Goal: Information Seeking & Learning: Learn about a topic

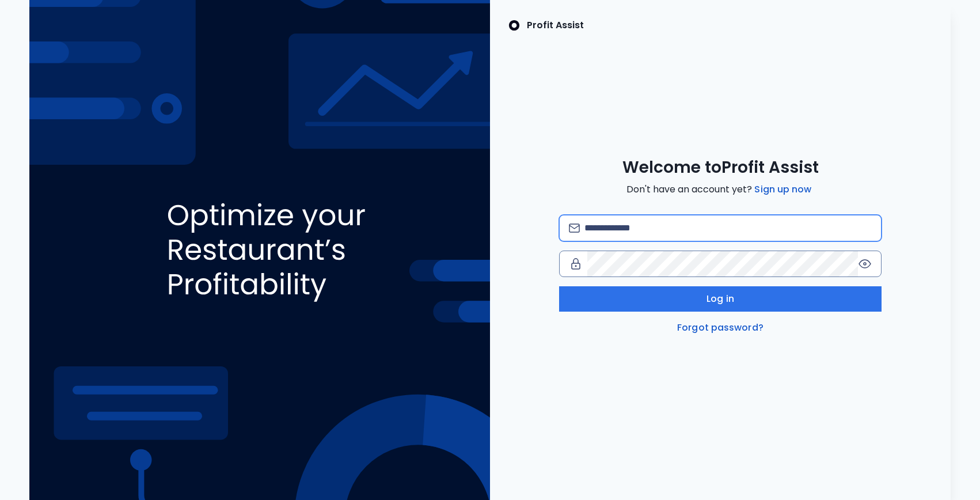
click at [615, 224] on input "email" at bounding box center [727, 227] width 287 height 25
type input "**********"
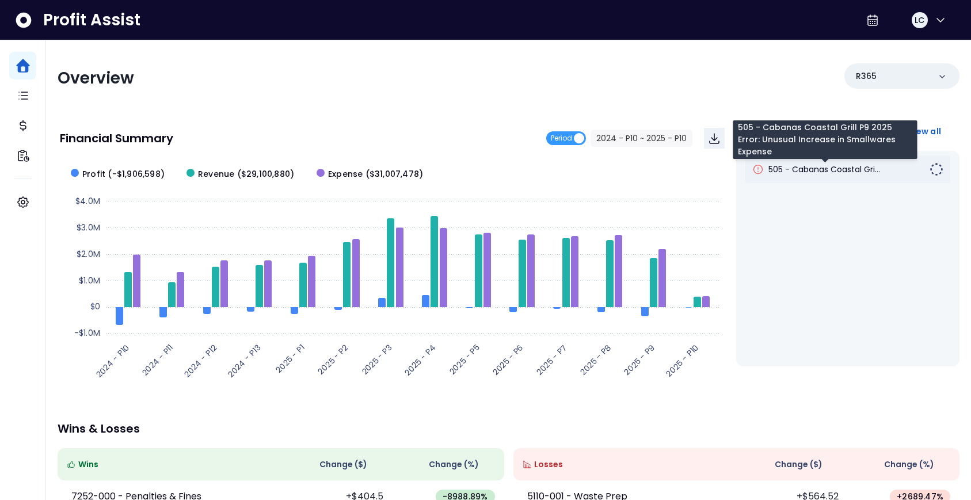
click at [824, 169] on span "505 - Cabanas Coastal Gri..." at bounding box center [825, 170] width 112 height 12
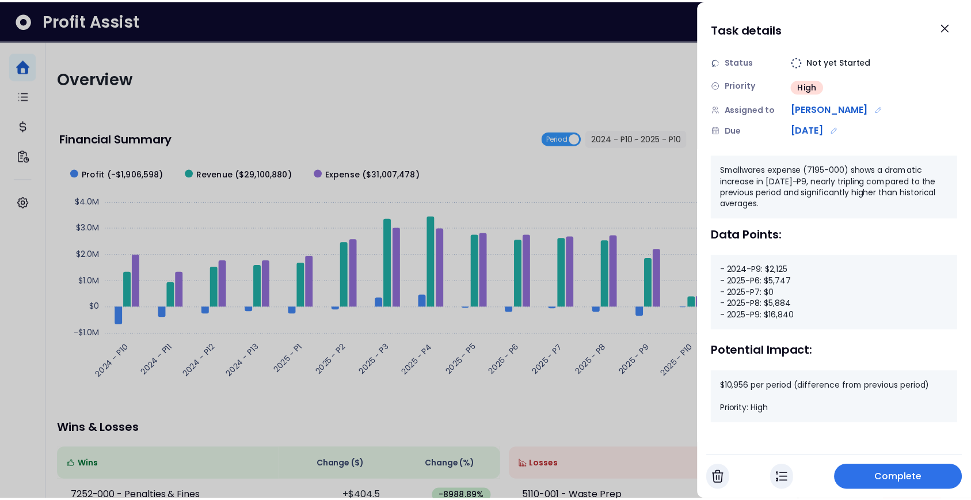
scroll to position [74, 0]
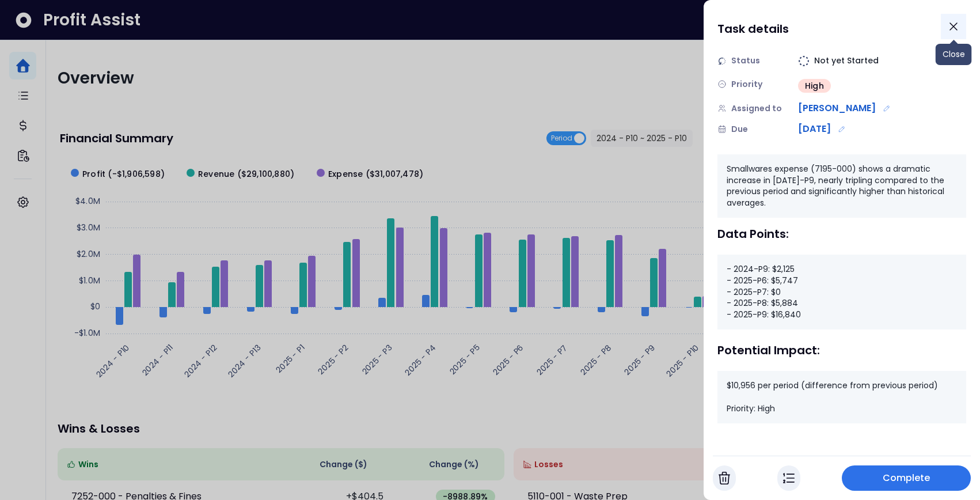
click at [950, 25] on icon "Close" at bounding box center [953, 27] width 14 height 14
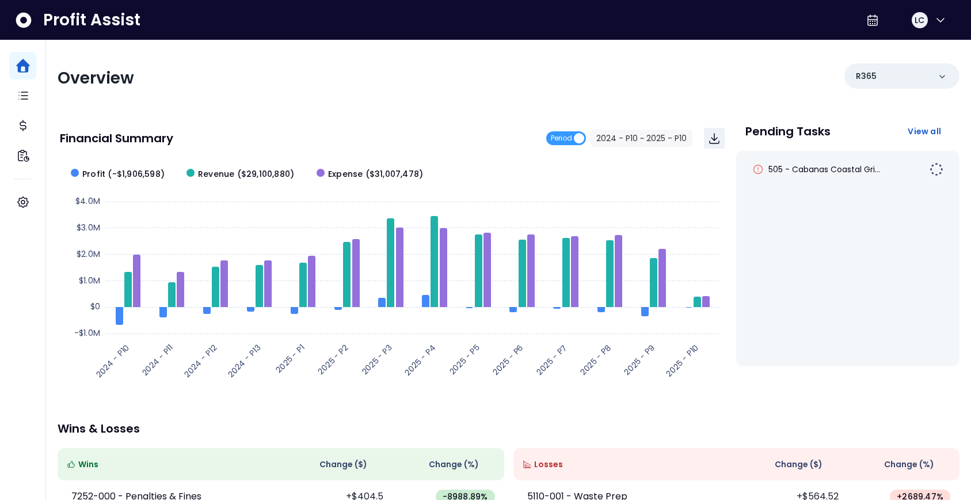
click at [704, 196] on rect at bounding box center [392, 273] width 665 height 230
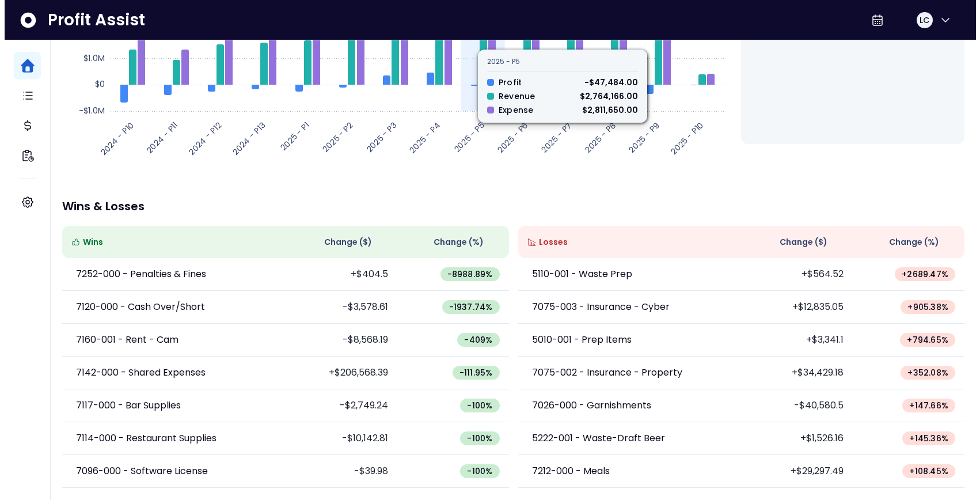
scroll to position [0, 0]
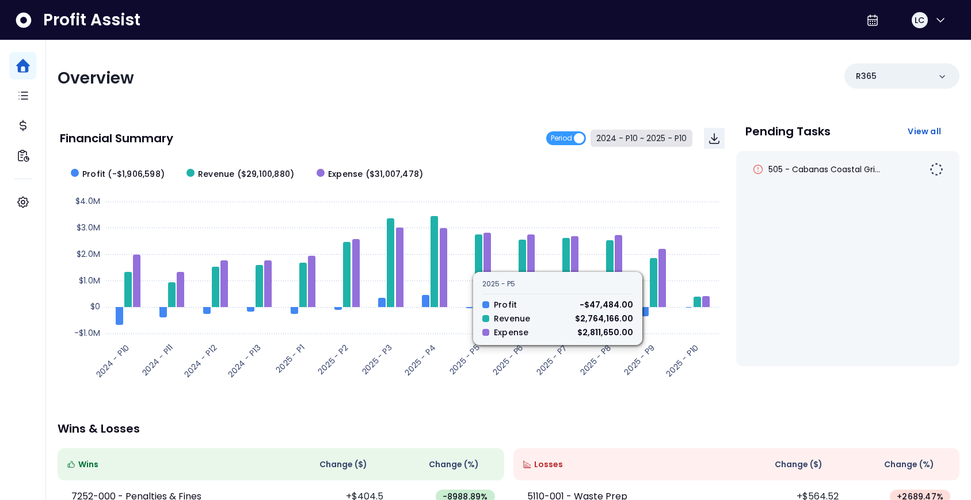
click at [640, 140] on button "2024 - P10 ~ 2025 - P10" at bounding box center [642, 138] width 102 height 17
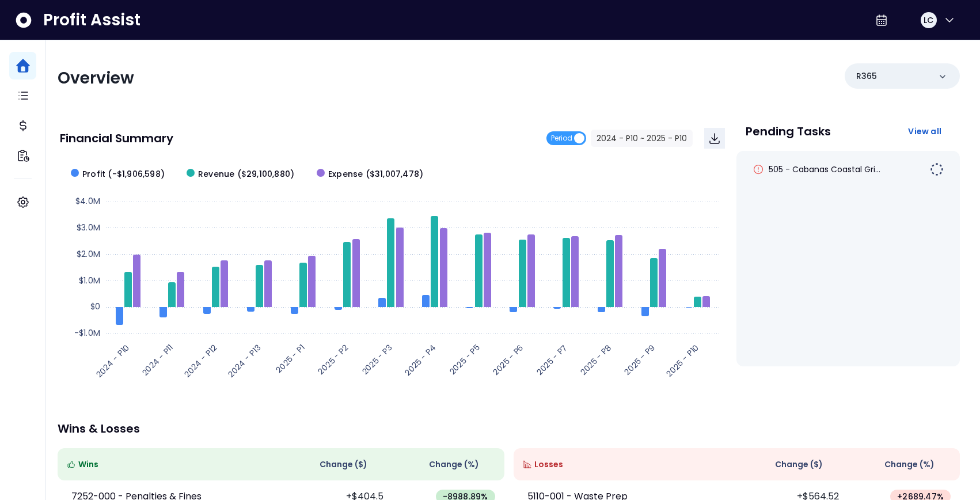
click at [457, 90] on button "Clear" at bounding box center [458, 86] width 7 height 12
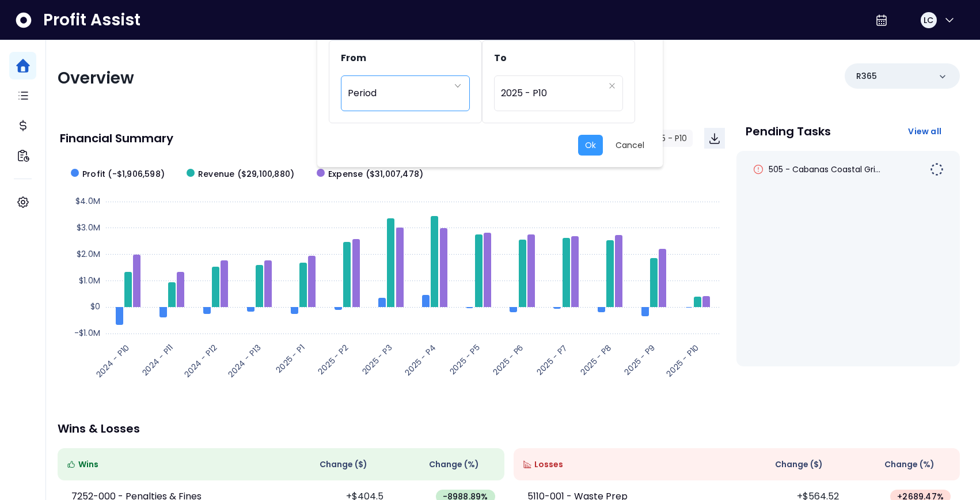
click at [404, 98] on div "Period" at bounding box center [399, 93] width 103 height 26
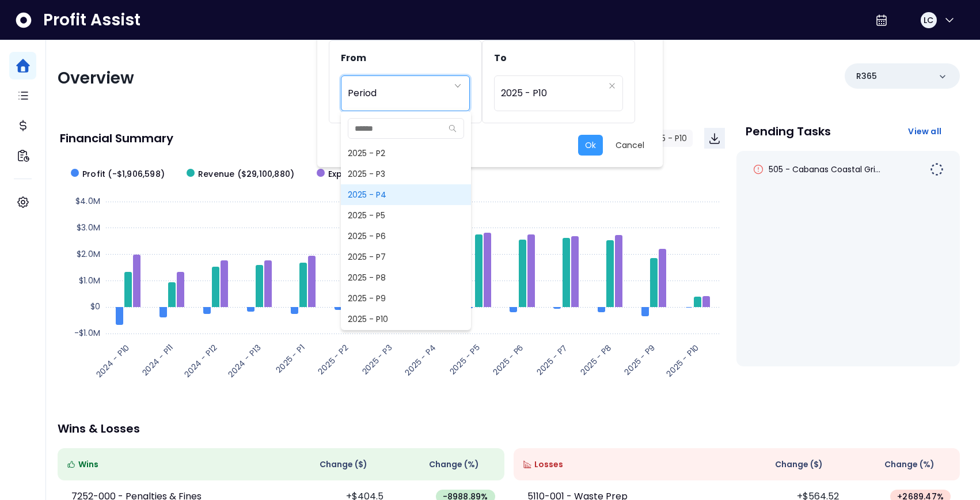
scroll to position [865, 0]
click at [389, 254] on span "2025 - P9" at bounding box center [406, 262] width 130 height 21
type input "*********"
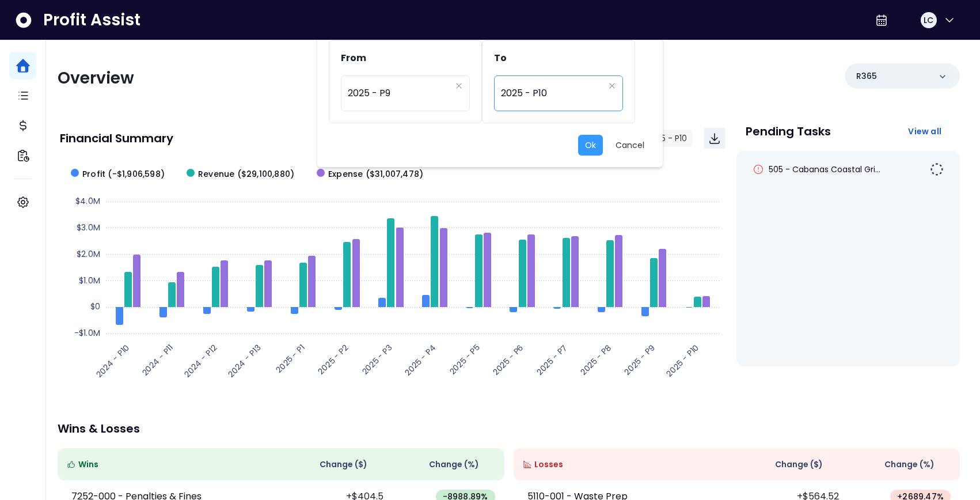
click at [538, 100] on span "2025 - P10" at bounding box center [552, 93] width 103 height 26
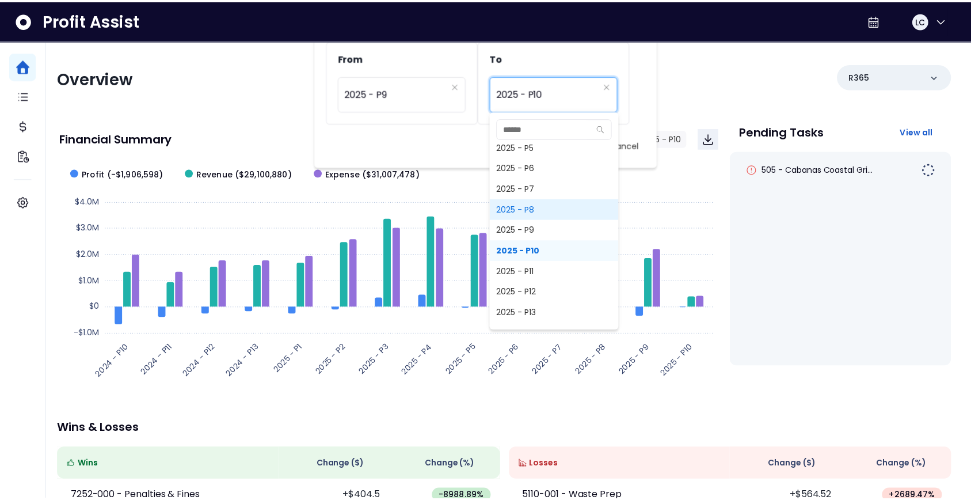
scroll to position [898, 0]
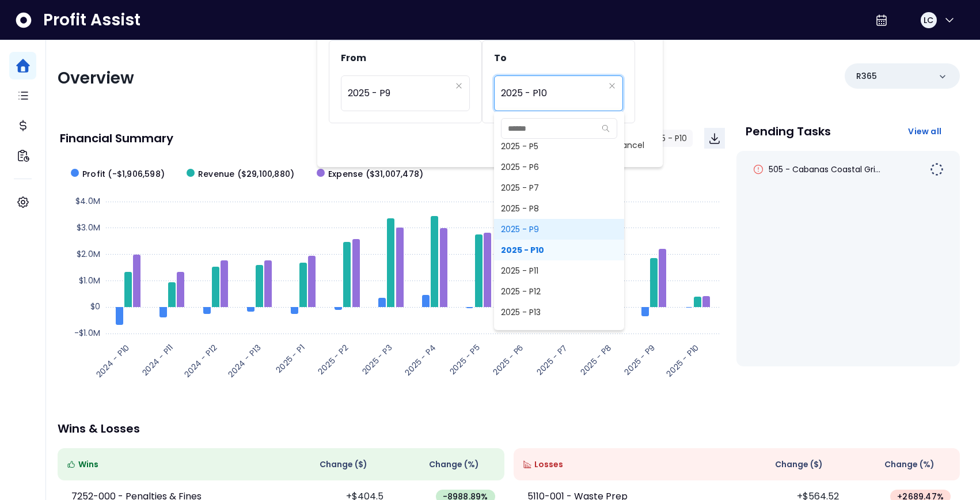
click at [534, 229] on span "2025 - P9" at bounding box center [559, 229] width 130 height 21
type input "*********"
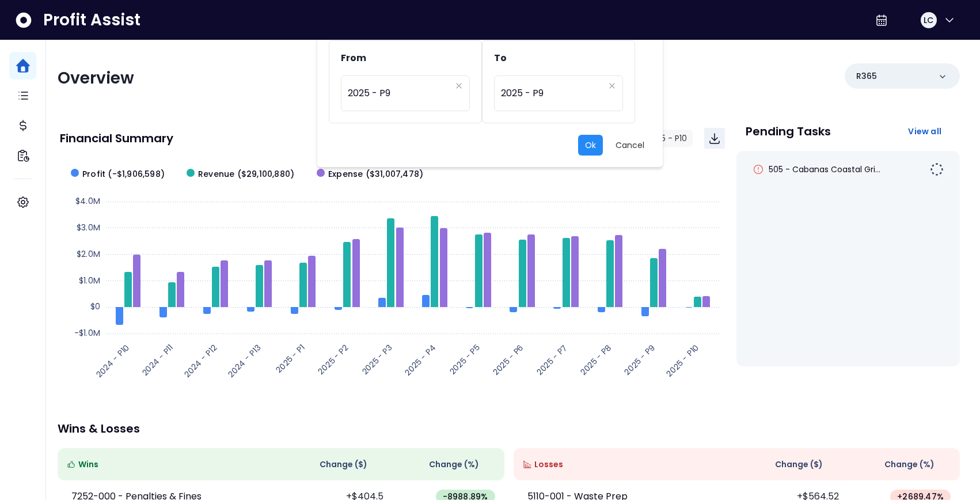
click at [594, 144] on button "Ok" at bounding box center [590, 145] width 25 height 21
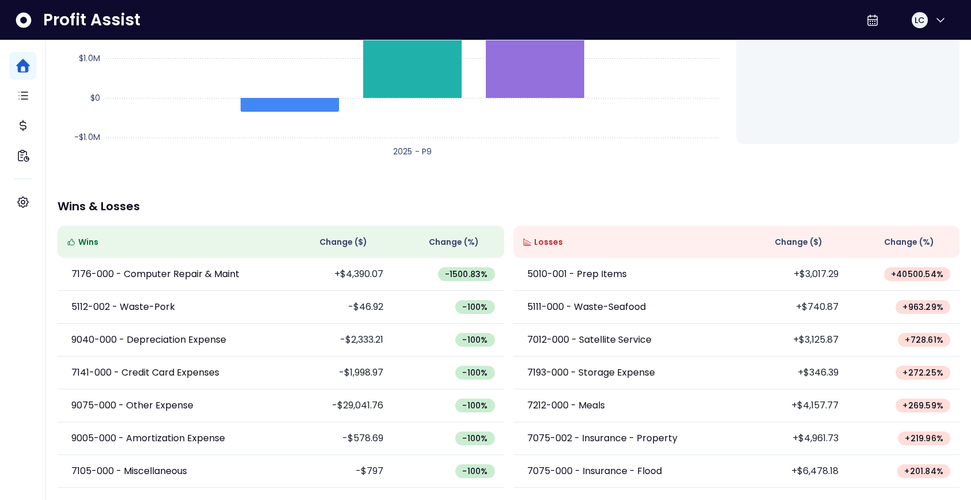
scroll to position [0, 0]
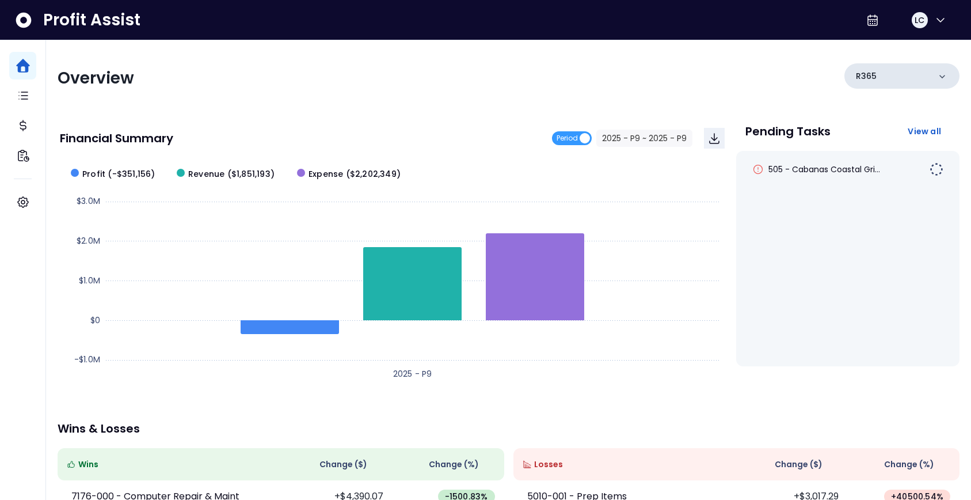
click at [936, 72] on div "R365" at bounding box center [902, 75] width 115 height 25
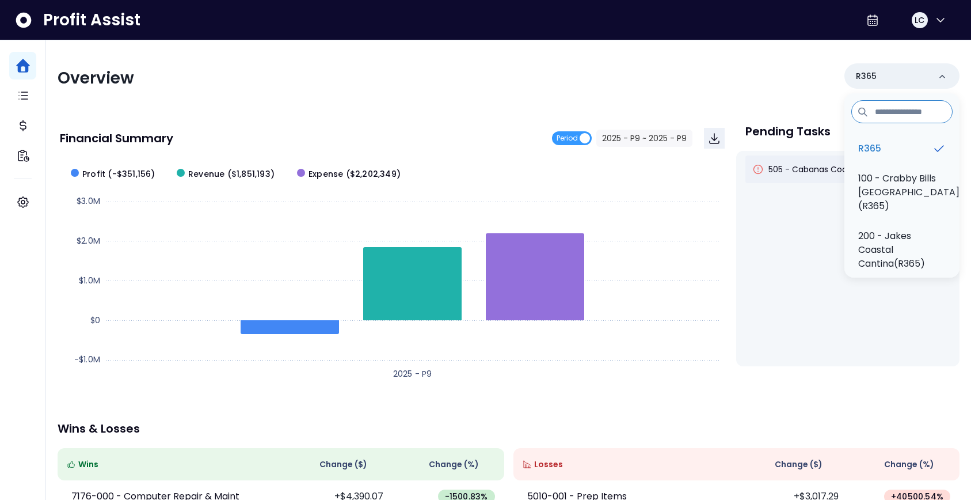
click at [890, 183] on p "100 - Crabby Bills [GEOGRAPHIC_DATA](R365)" at bounding box center [908, 192] width 101 height 41
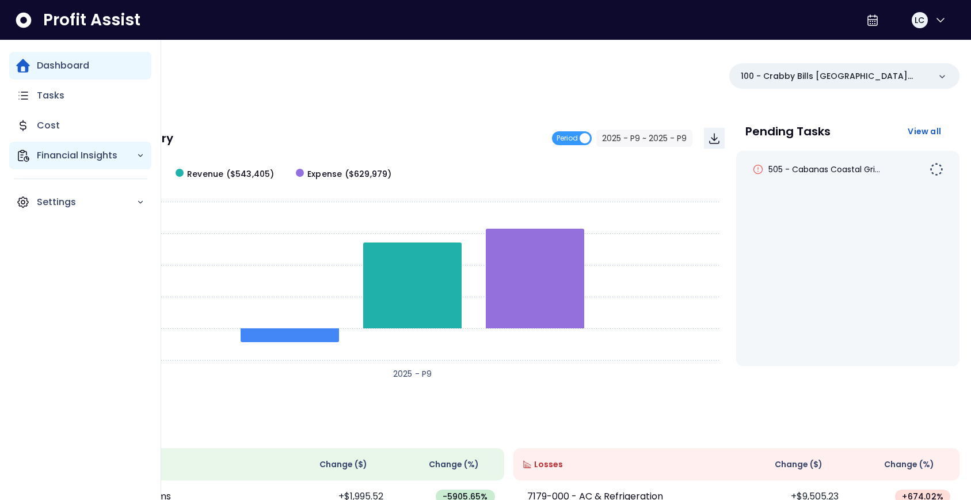
click at [58, 159] on p "Financial Insights" at bounding box center [87, 156] width 100 height 14
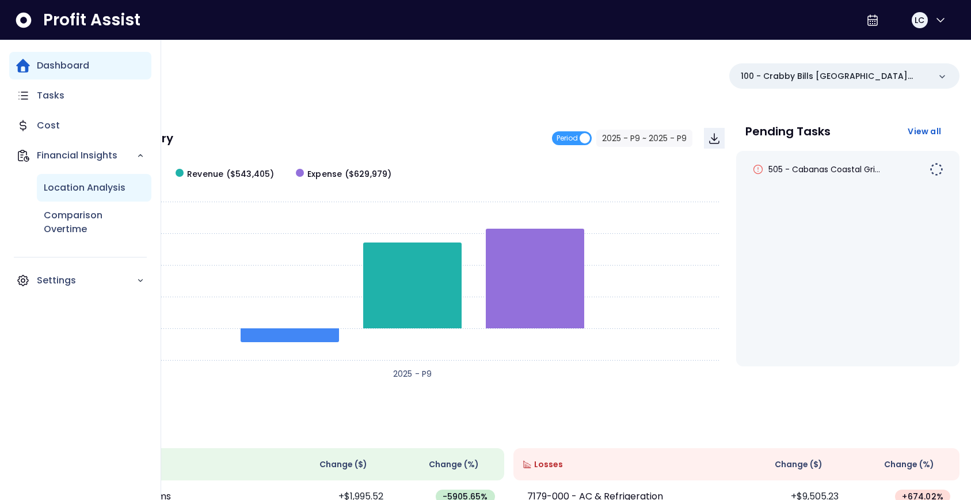
click at [78, 186] on p "Location Analysis" at bounding box center [85, 188] width 82 height 14
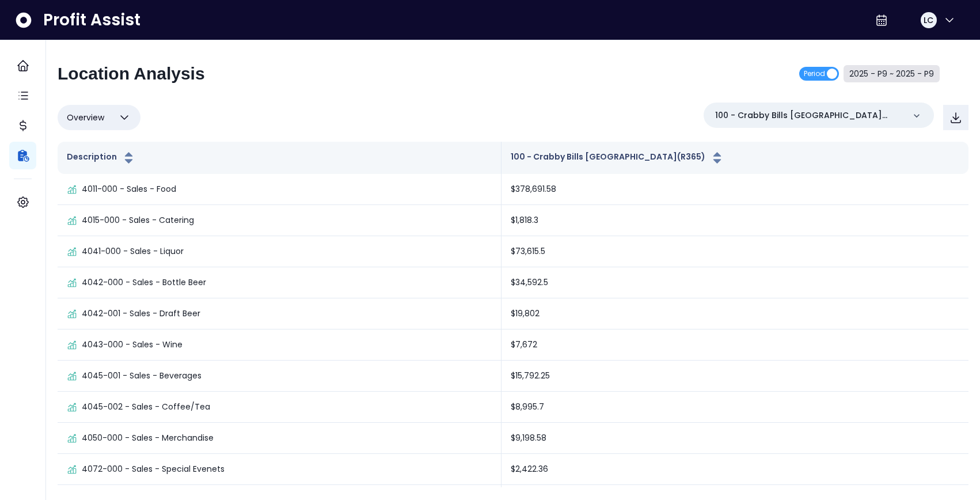
click at [893, 73] on button "2025 - P9 ~ 2025 - P9" at bounding box center [891, 73] width 96 height 17
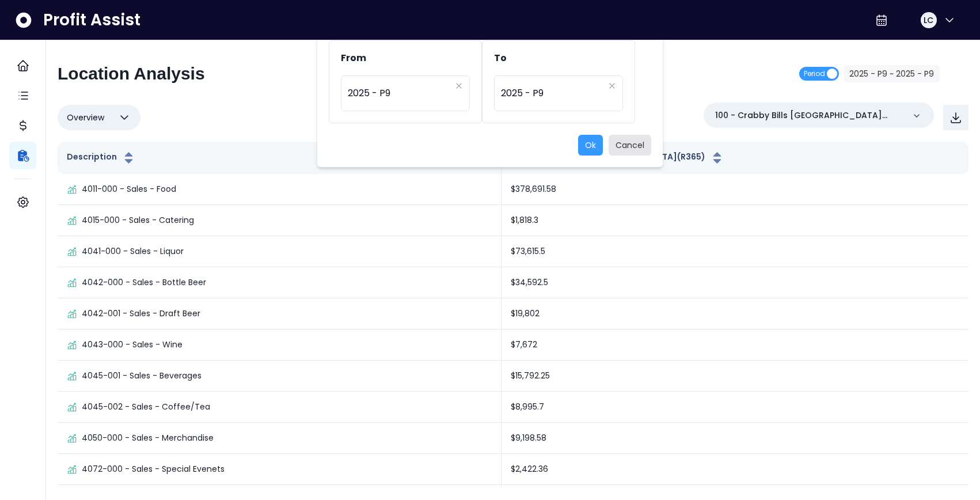
click at [640, 148] on button "Cancel" at bounding box center [630, 145] width 43 height 21
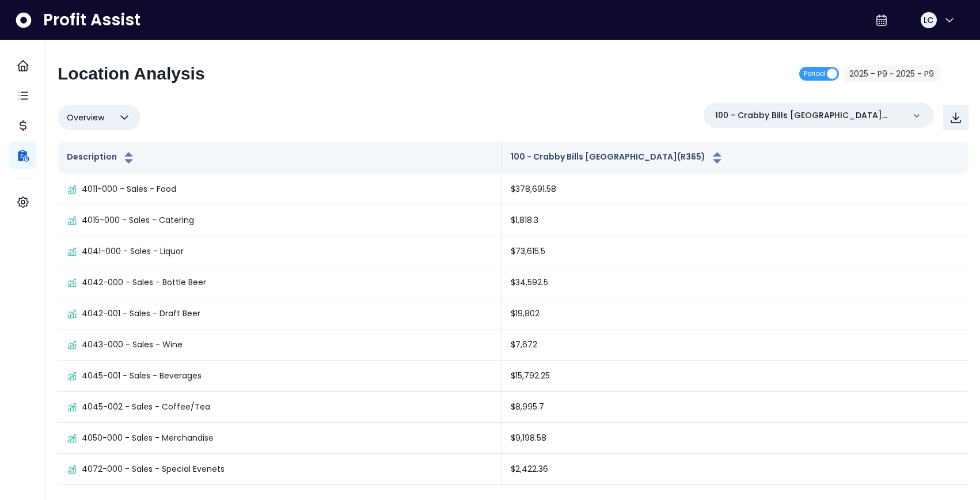
click at [582, 106] on div "Overview Overview % of cost % of sales % of budget ******** 100 - Crabby Bills …" at bounding box center [513, 117] width 911 height 30
click at [118, 114] on icon "button" at bounding box center [124, 118] width 14 height 14
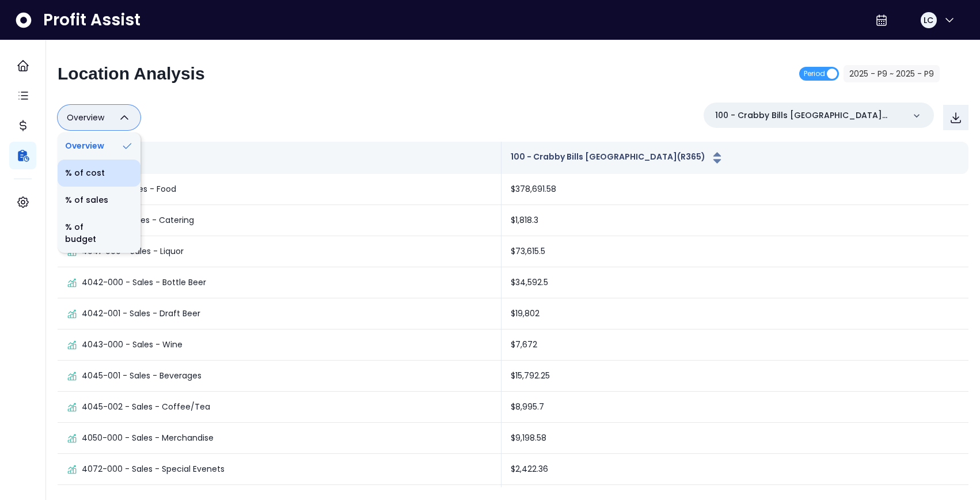
click at [93, 177] on li "% of cost" at bounding box center [99, 172] width 83 height 27
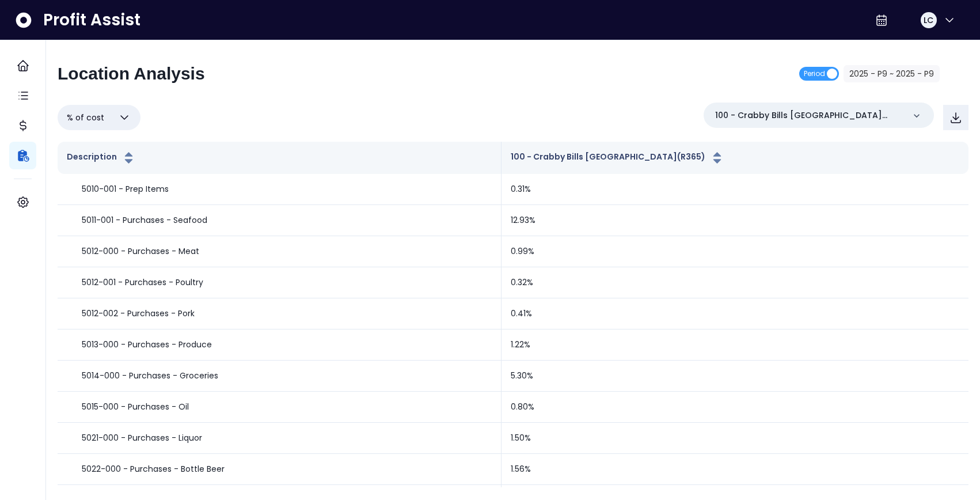
click at [120, 119] on icon "button" at bounding box center [124, 118] width 14 height 14
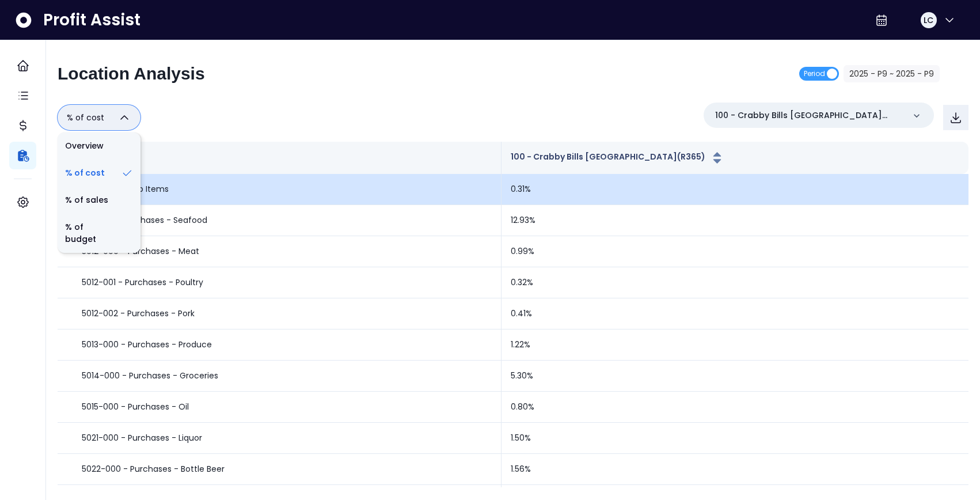
click at [93, 197] on li "% of sales" at bounding box center [99, 200] width 83 height 27
type input "*********"
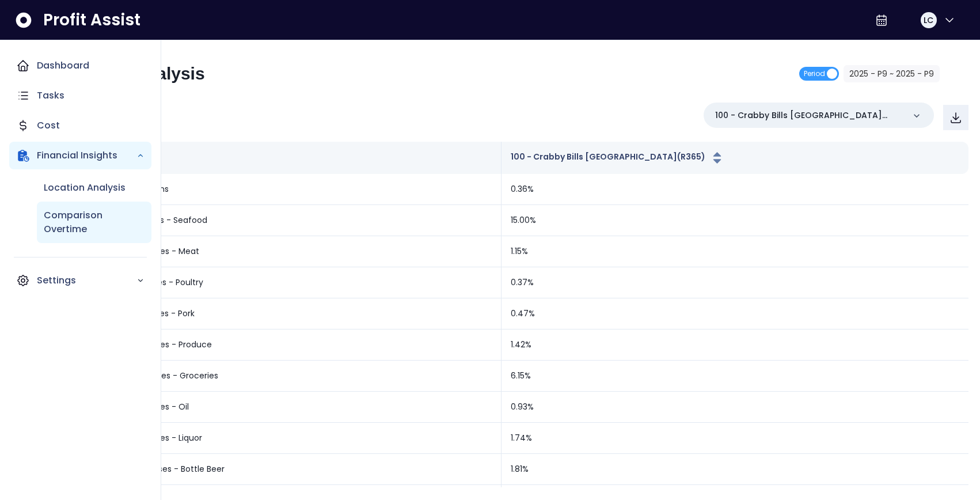
click at [71, 219] on p "Comparison Overtime" at bounding box center [94, 222] width 101 height 28
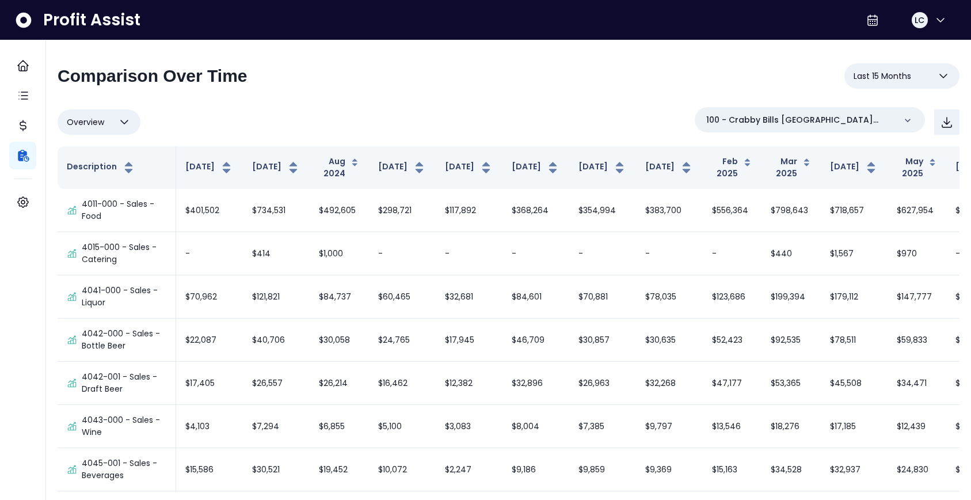
click at [896, 77] on span "Last 15 Months" at bounding box center [883, 76] width 58 height 14
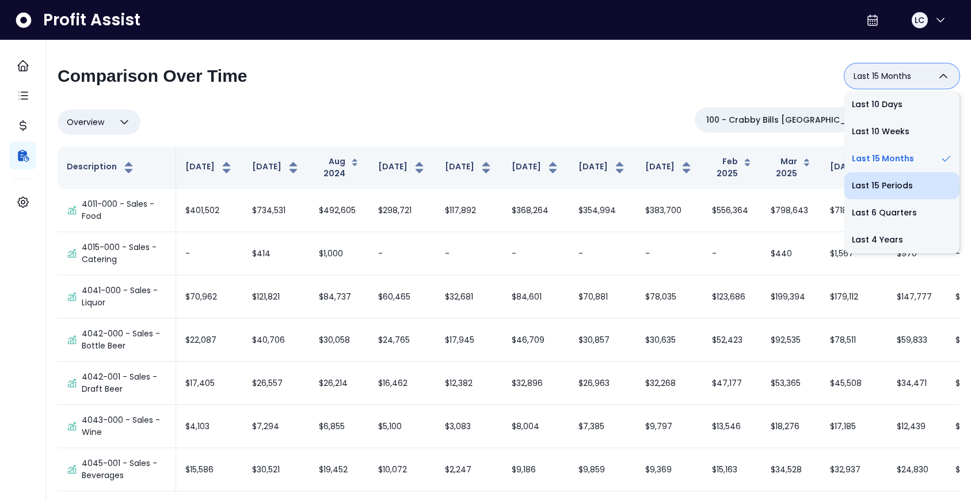
click at [884, 183] on li "Last 15 Periods" at bounding box center [902, 185] width 115 height 27
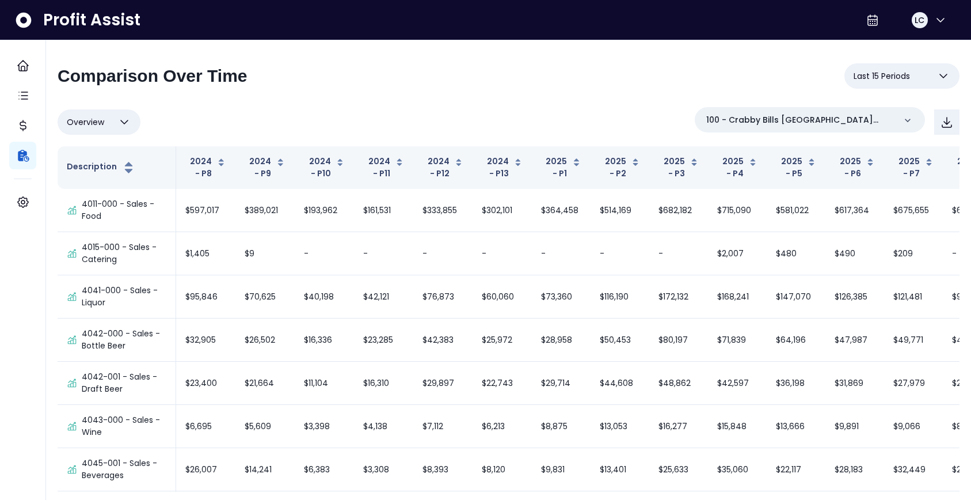
click at [931, 74] on button "Last 15 Periods" at bounding box center [902, 75] width 115 height 25
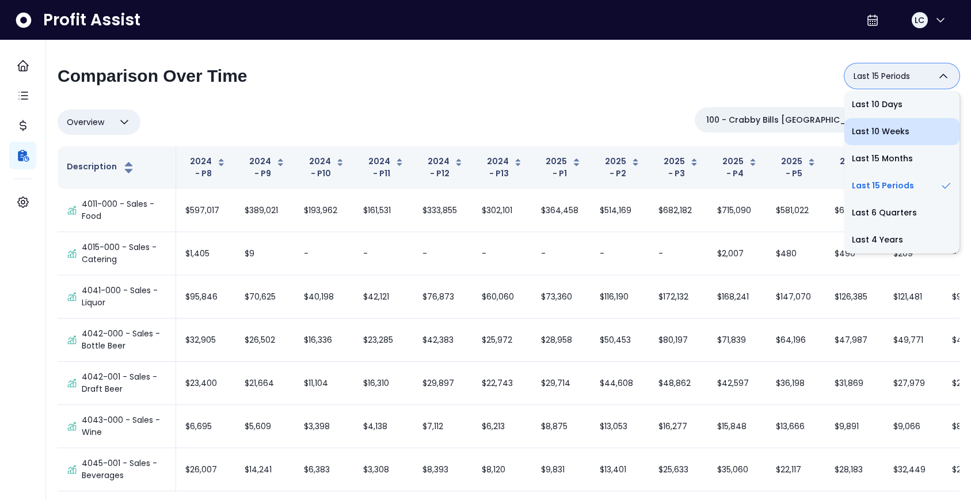
click at [880, 135] on li "Last 10 Weeks" at bounding box center [902, 131] width 115 height 27
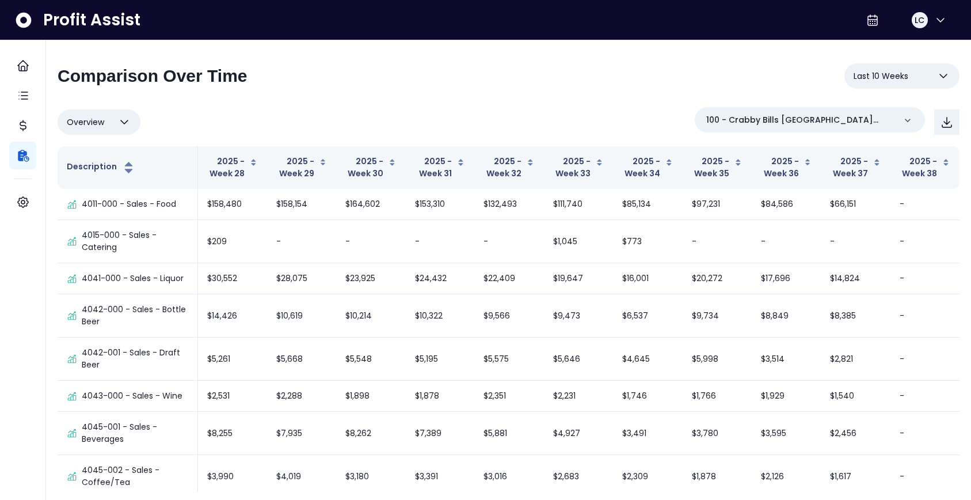
click at [896, 87] on button "Last 10 Weeks" at bounding box center [902, 75] width 115 height 25
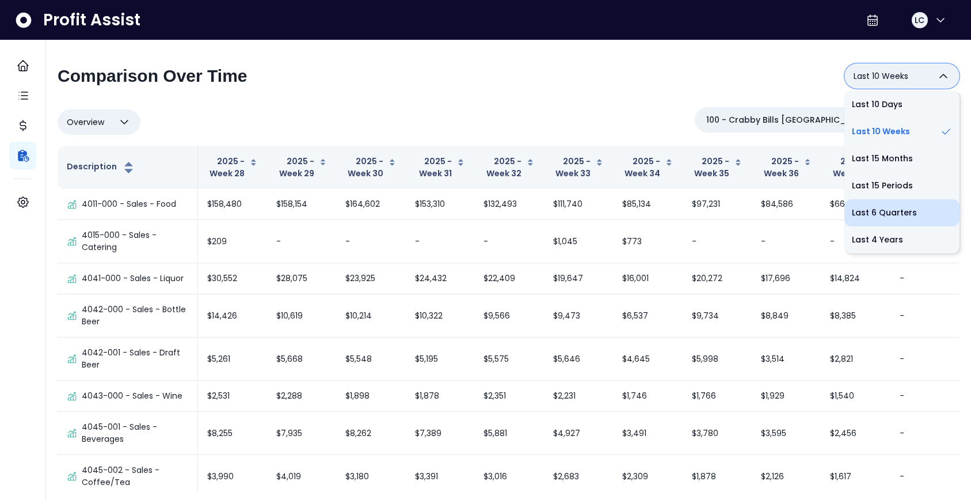
click at [886, 216] on li "Last 6 Quarters" at bounding box center [902, 212] width 115 height 27
type input "**********"
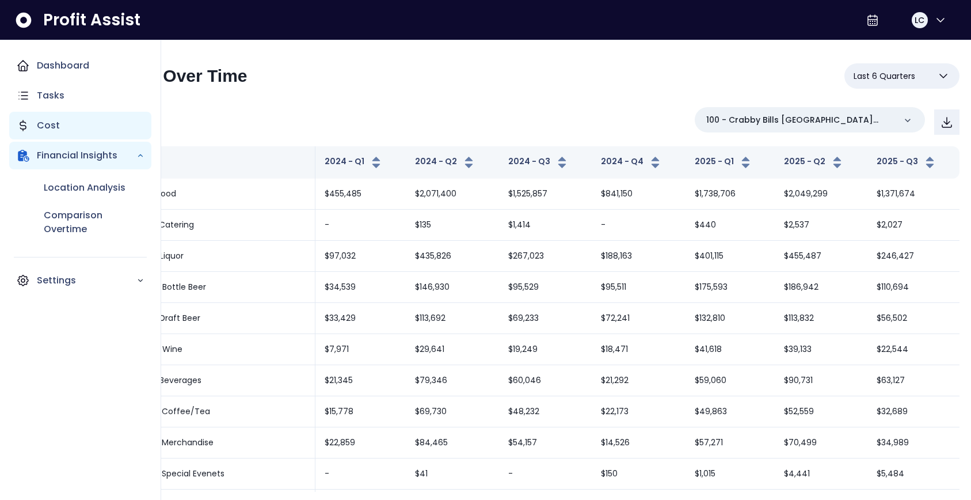
click at [70, 123] on div "Cost" at bounding box center [80, 126] width 142 height 28
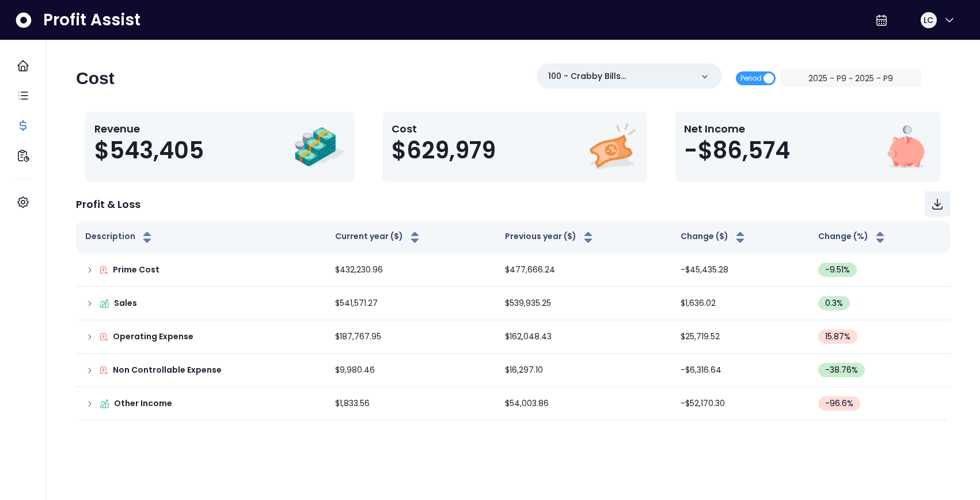
click at [375, 187] on div "Cost 100 - Crabby Bills [GEOGRAPHIC_DATA](R365) Period 2025 - P9 ~ 2025 - P9 Re…" at bounding box center [513, 241] width 911 height 357
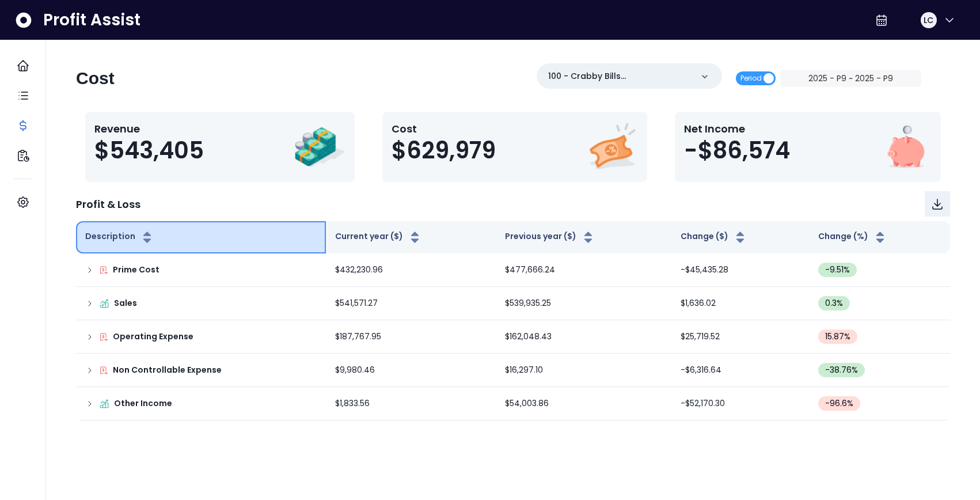
click at [145, 234] on icon "button" at bounding box center [146, 233] width 7 height 5
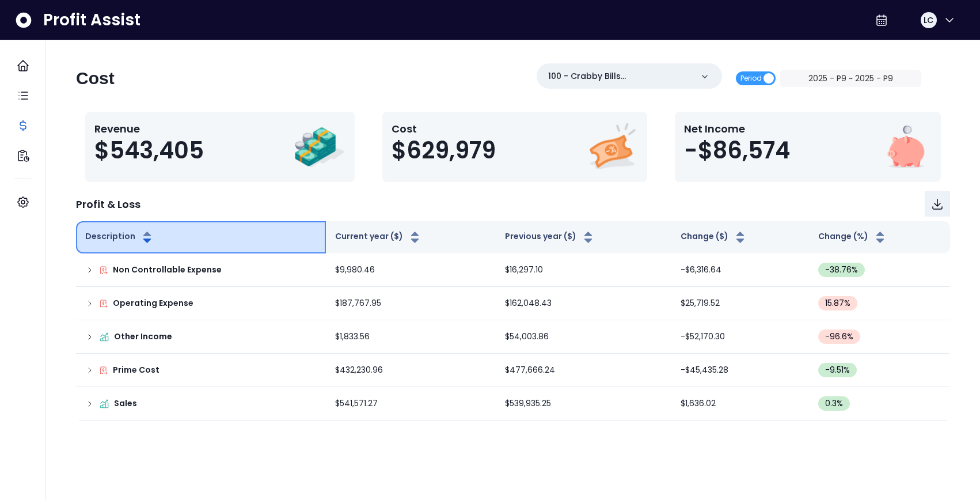
click at [145, 234] on icon "button" at bounding box center [146, 233] width 7 height 5
